Goal: Information Seeking & Learning: Find specific page/section

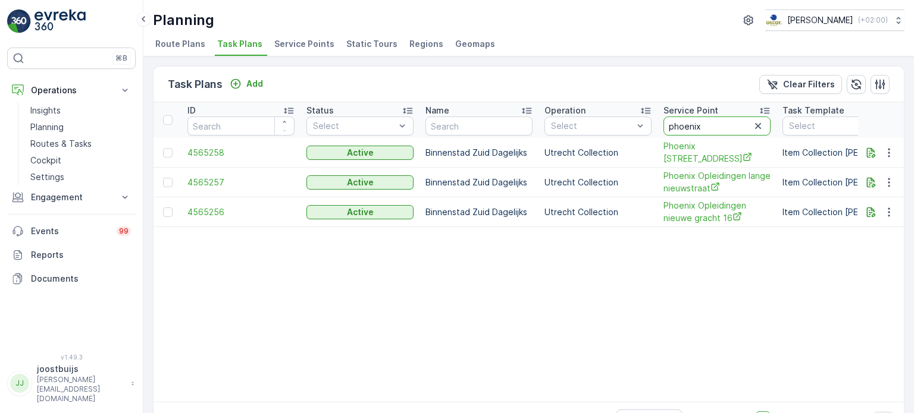
click at [680, 124] on input "phoenix" at bounding box center [716, 126] width 107 height 19
type input "sushi"
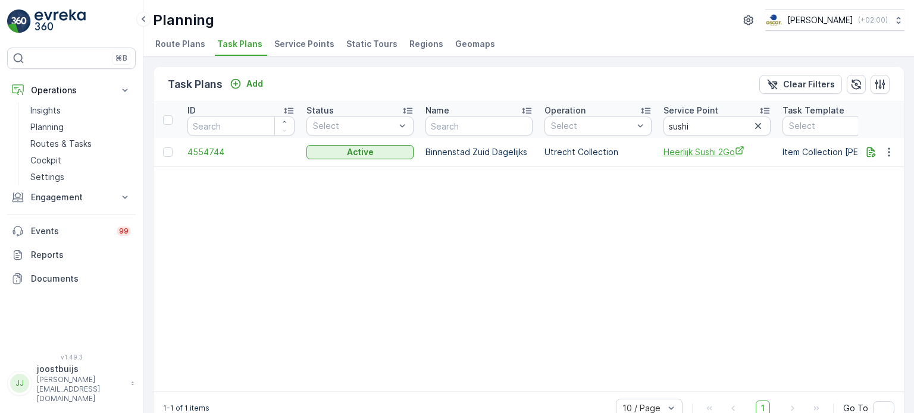
click at [692, 149] on span "Heerlijk Sushi 2Go" at bounding box center [716, 152] width 107 height 12
click at [434, 111] on p "Name" at bounding box center [437, 111] width 24 height 12
click at [454, 126] on input "text" at bounding box center [478, 126] width 107 height 19
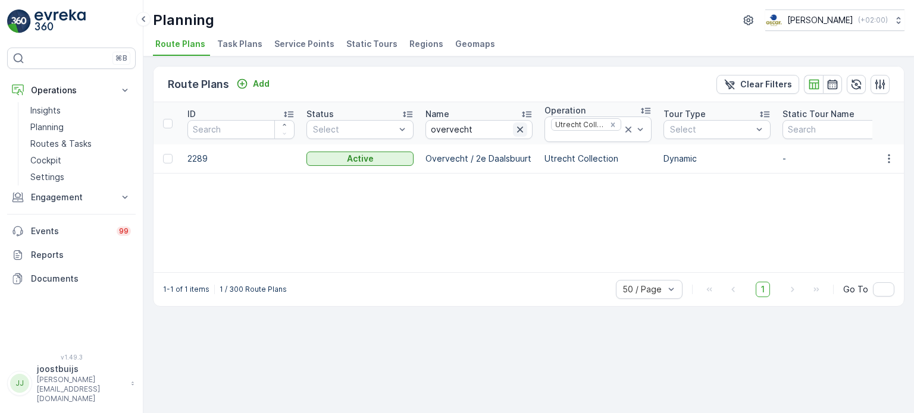
click at [518, 127] on icon "button" at bounding box center [520, 130] width 6 height 6
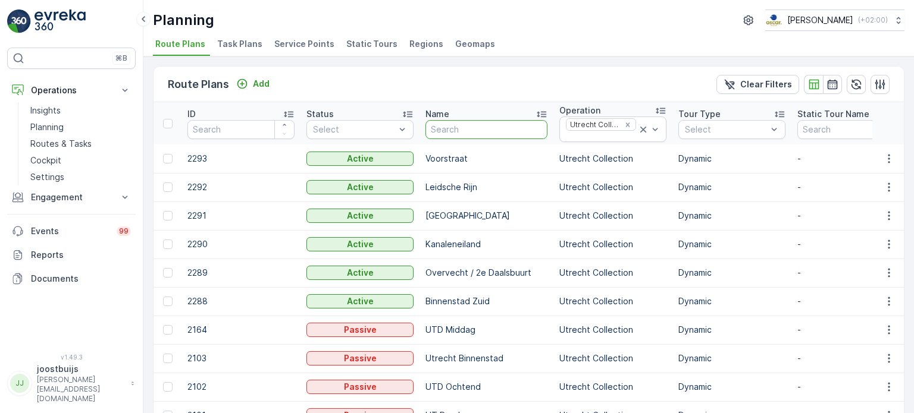
click at [449, 127] on input "text" at bounding box center [486, 129] width 122 height 19
type input "voorst"
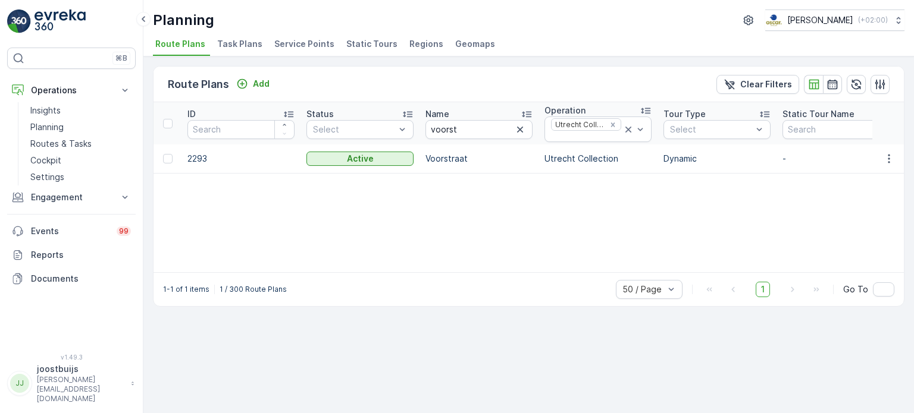
click at [208, 155] on td "2293" at bounding box center [240, 159] width 119 height 29
click at [202, 158] on td "2293" at bounding box center [240, 159] width 119 height 29
click at [164, 158] on div at bounding box center [168, 159] width 10 height 10
click at [163, 154] on input "checkbox" at bounding box center [163, 154] width 0 height 0
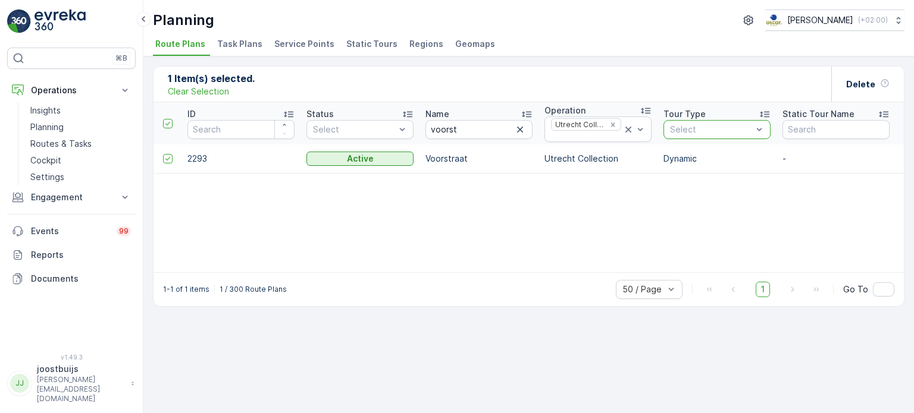
click at [692, 127] on div at bounding box center [711, 130] width 84 height 10
click at [395, 128] on div at bounding box center [354, 130] width 84 height 10
click at [305, 42] on span "Service Points" at bounding box center [304, 44] width 60 height 12
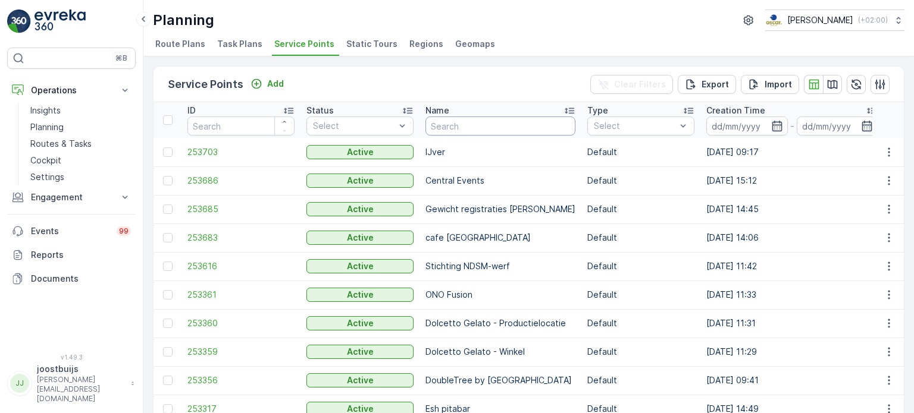
click at [533, 121] on input "text" at bounding box center [500, 126] width 150 height 19
type input "sushi to go"
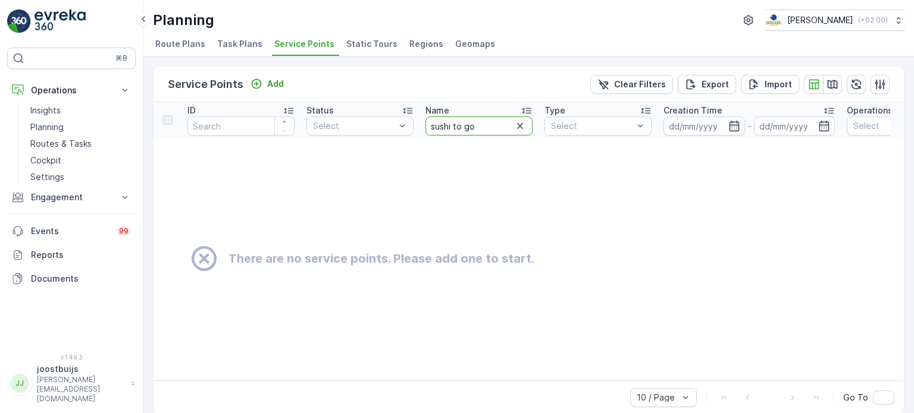
click at [464, 122] on input "sushi to go" at bounding box center [478, 126] width 107 height 19
type input "sushi togo"
click at [457, 123] on input "sushi togo" at bounding box center [478, 126] width 107 height 19
type input "sushitogo"
click at [454, 124] on input "sushitogo" at bounding box center [478, 126] width 107 height 19
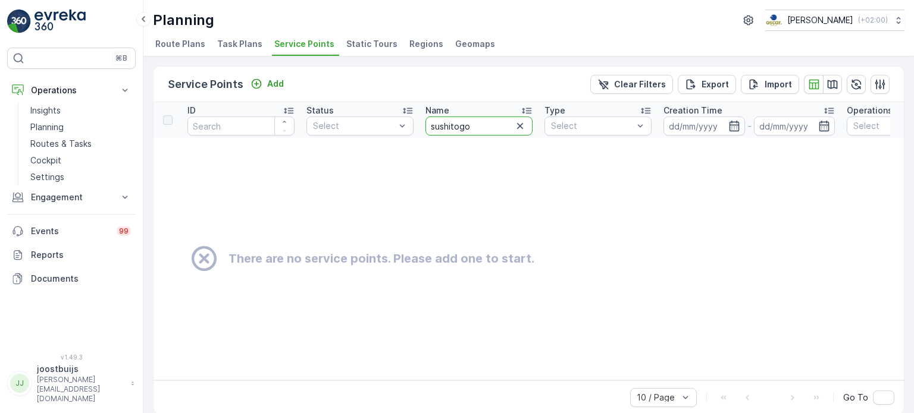
type input "sushi-togo"
click at [469, 119] on input "sushi-togo" at bounding box center [478, 126] width 107 height 19
type input "sushi-to-go"
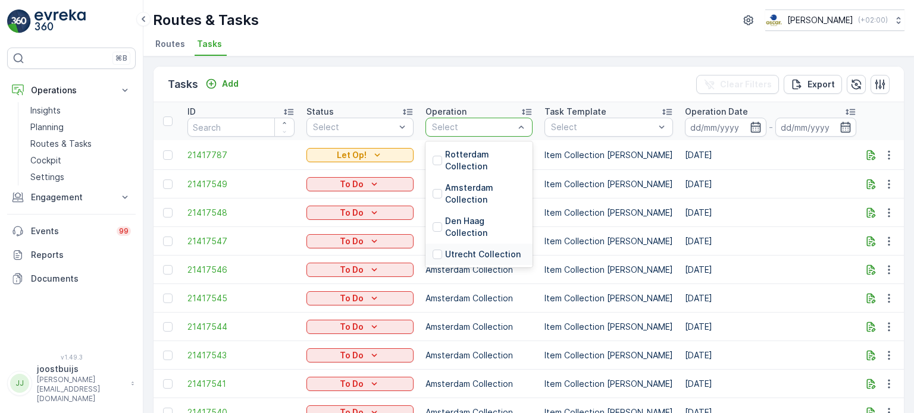
click at [475, 254] on p "Utrecht Collection" at bounding box center [483, 255] width 76 height 12
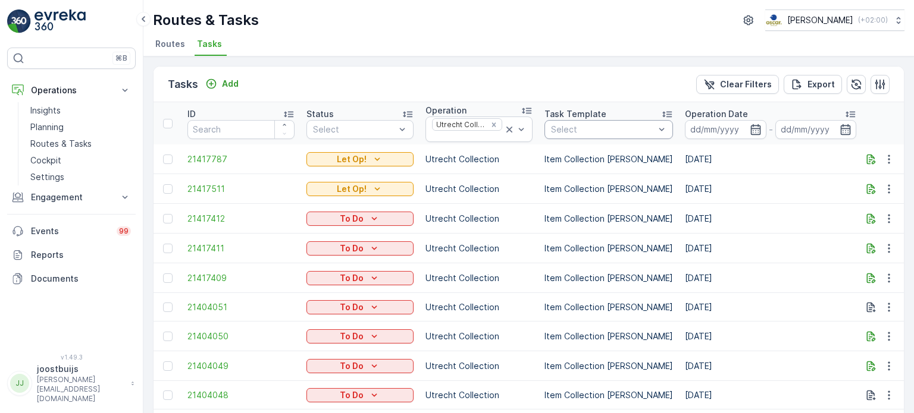
click at [592, 134] on div "Select" at bounding box center [608, 129] width 128 height 19
click at [65, 143] on p "Routes & Tasks" at bounding box center [60, 144] width 61 height 12
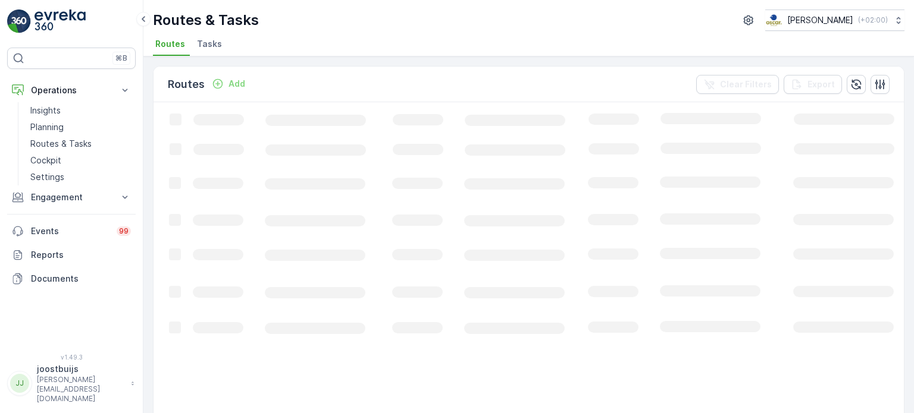
click at [206, 41] on span "Tasks" at bounding box center [209, 44] width 25 height 12
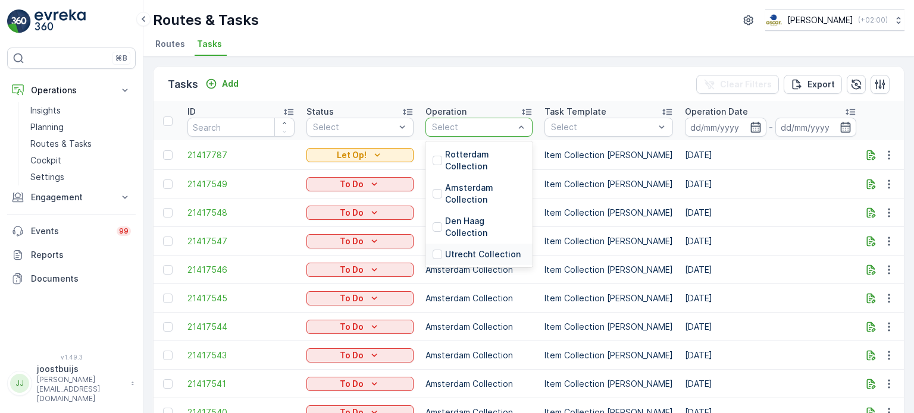
click at [471, 253] on p "Utrecht Collection" at bounding box center [483, 255] width 76 height 12
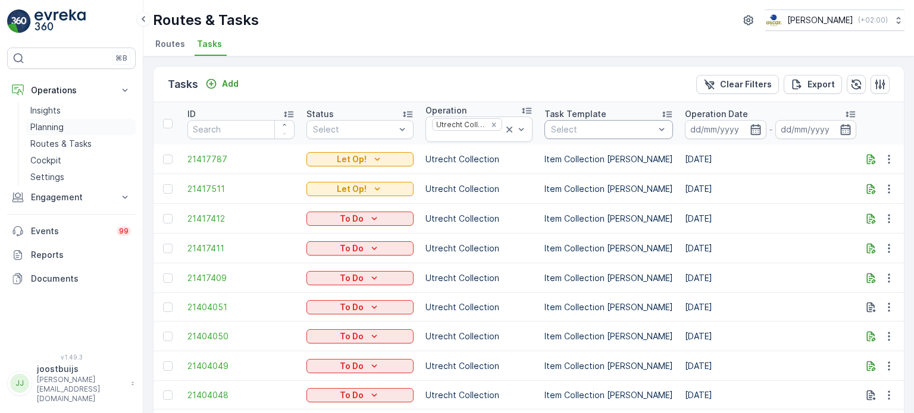
click at [52, 125] on p "Planning" at bounding box center [46, 127] width 33 height 12
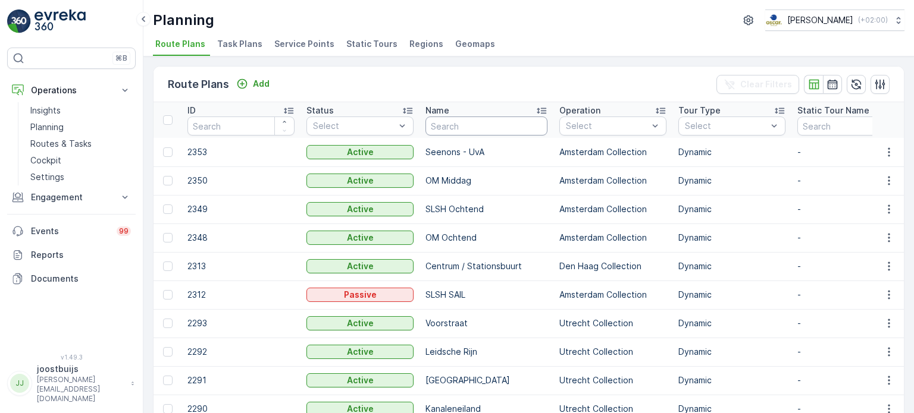
click at [459, 118] on input "text" at bounding box center [486, 126] width 122 height 19
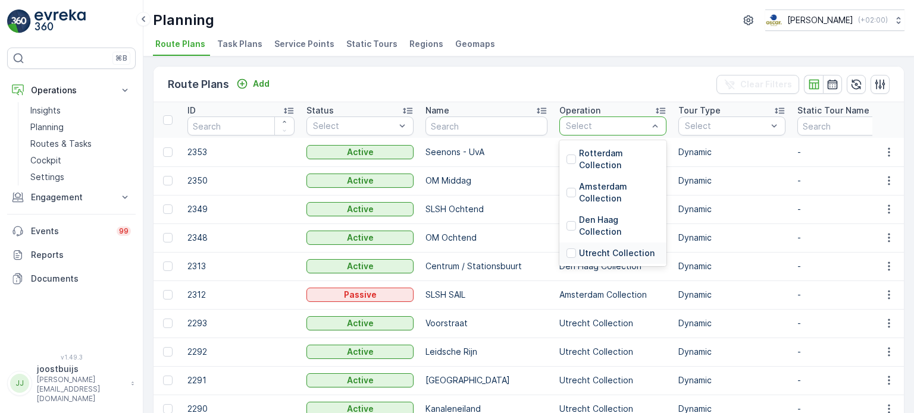
click at [586, 254] on p "Utrecht Collection" at bounding box center [617, 253] width 76 height 12
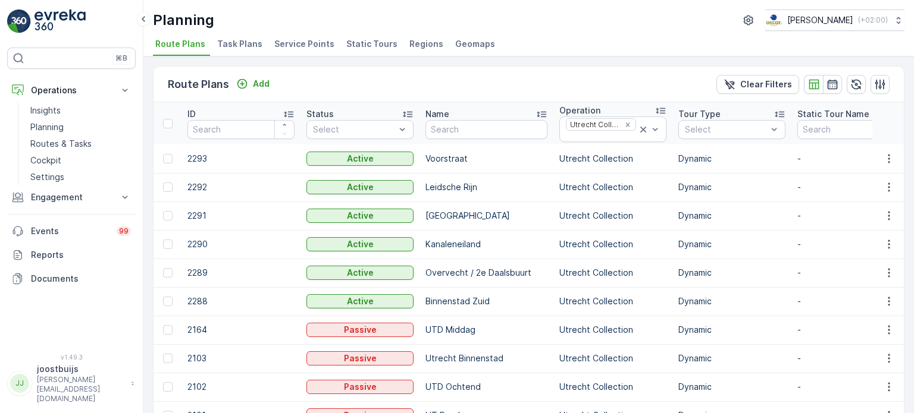
click at [237, 42] on span "Task Plans" at bounding box center [239, 44] width 45 height 12
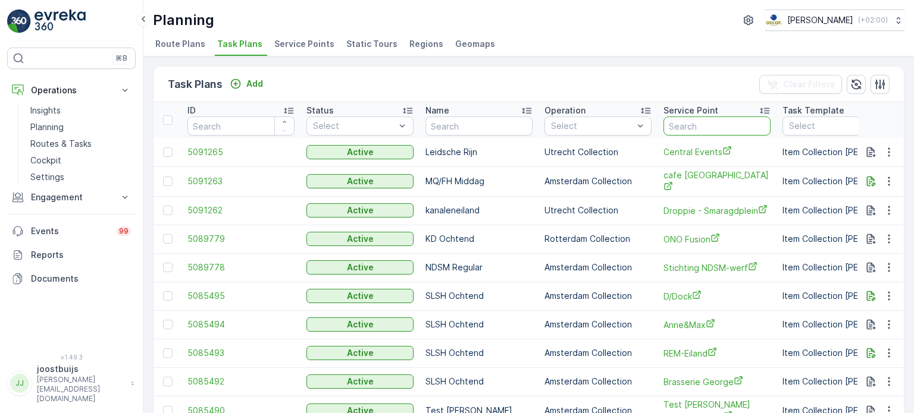
click at [691, 124] on input "text" at bounding box center [716, 126] width 107 height 19
type input "sushi"
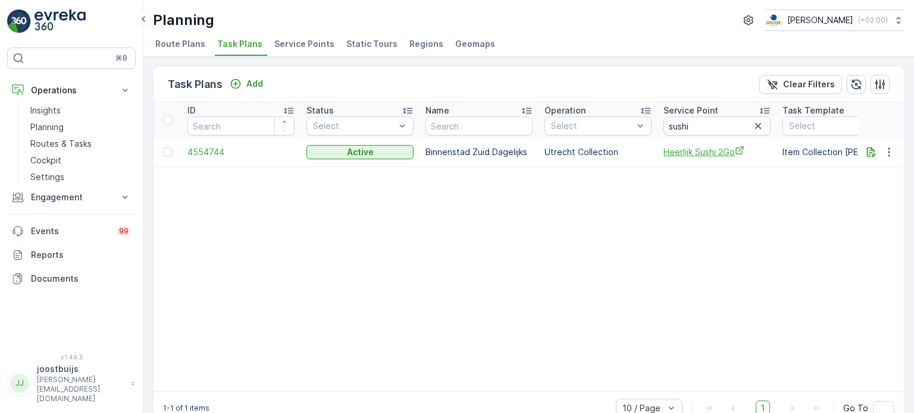
click at [710, 153] on span "Heerlijk Sushi 2Go" at bounding box center [716, 152] width 107 height 12
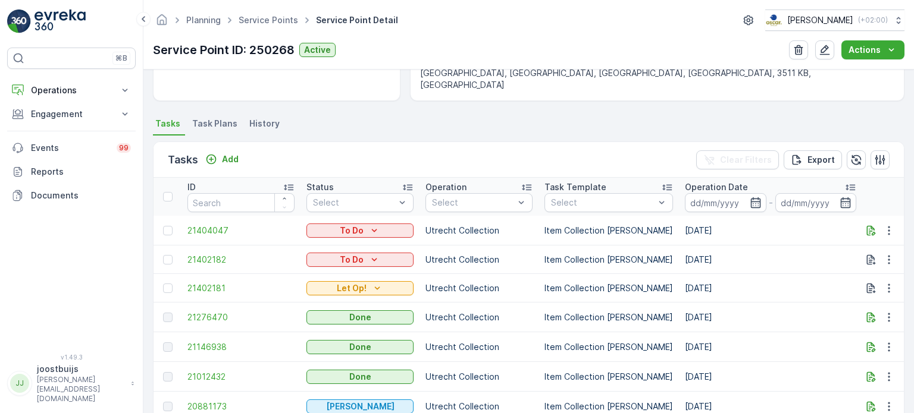
scroll to position [297, 0]
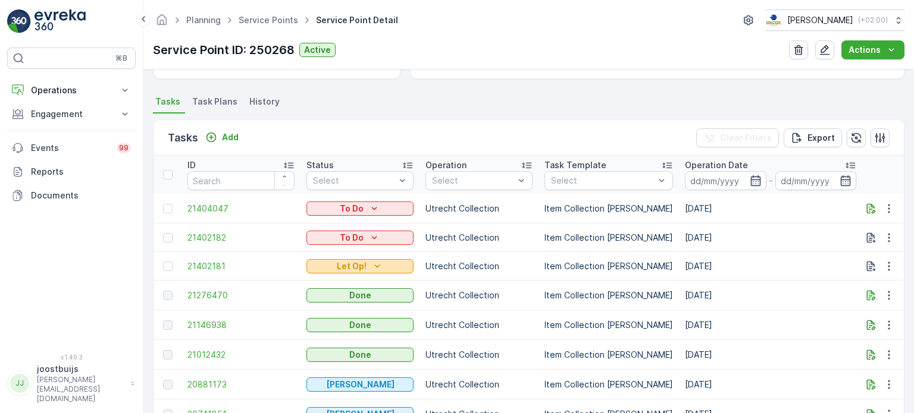
click at [382, 266] on icon "Let Op!" at bounding box center [377, 267] width 12 height 12
click at [868, 266] on icon "button" at bounding box center [871, 267] width 12 height 12
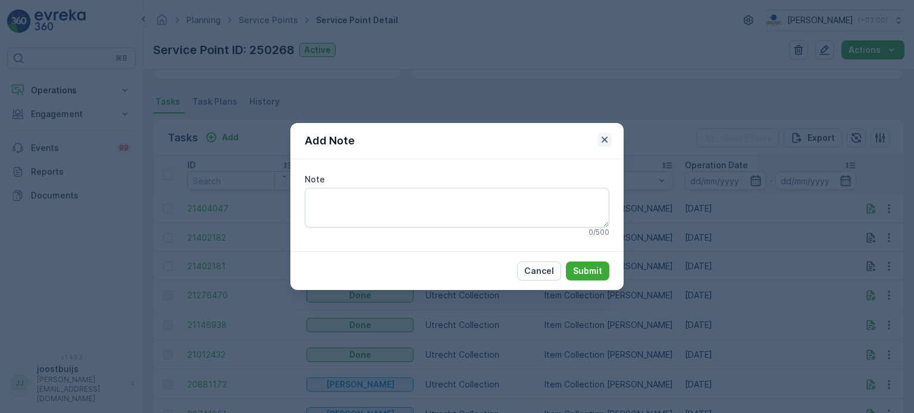
click at [604, 140] on icon "button" at bounding box center [604, 140] width 6 height 6
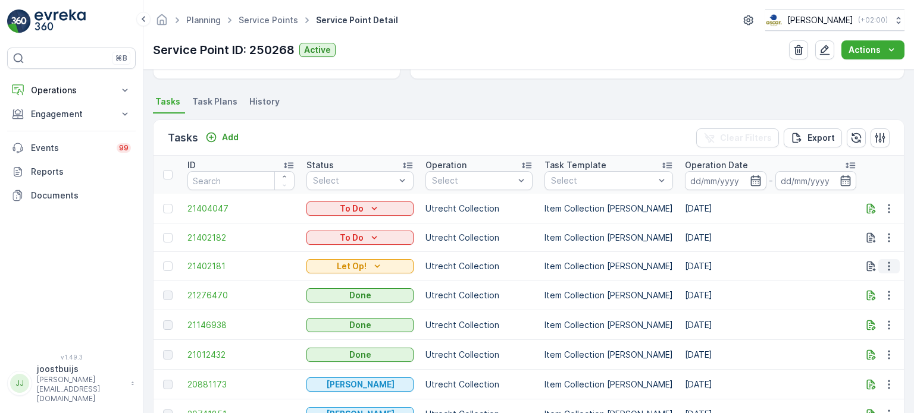
click at [883, 265] on icon "button" at bounding box center [889, 267] width 12 height 12
click at [884, 282] on span "See More Details" at bounding box center [863, 283] width 69 height 12
